Goal: Task Accomplishment & Management: Use online tool/utility

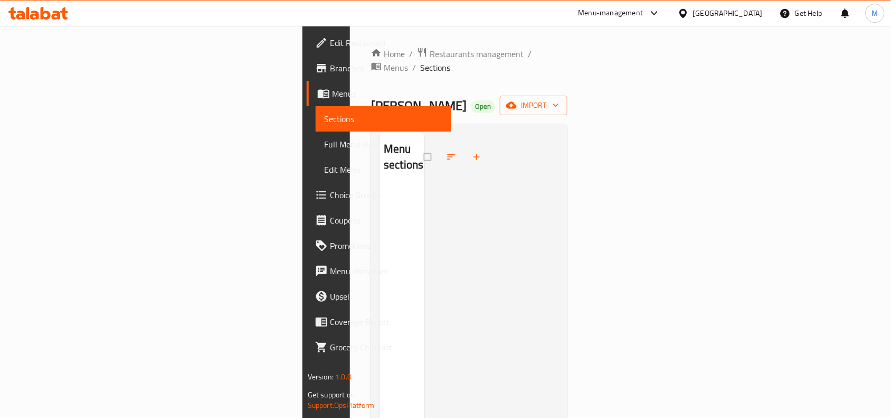
click at [623, 12] on div "Menu-management" at bounding box center [611, 13] width 65 height 13
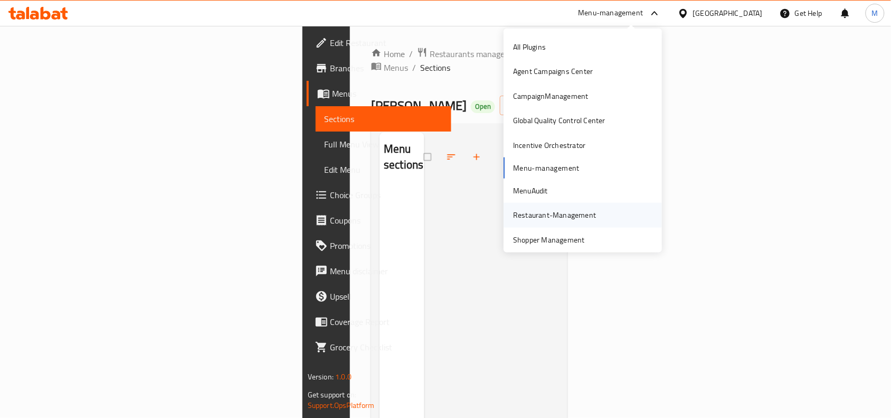
click at [577, 204] on div "Restaurant-Management" at bounding box center [555, 215] width 100 height 24
